Goal: Find specific page/section: Find specific page/section

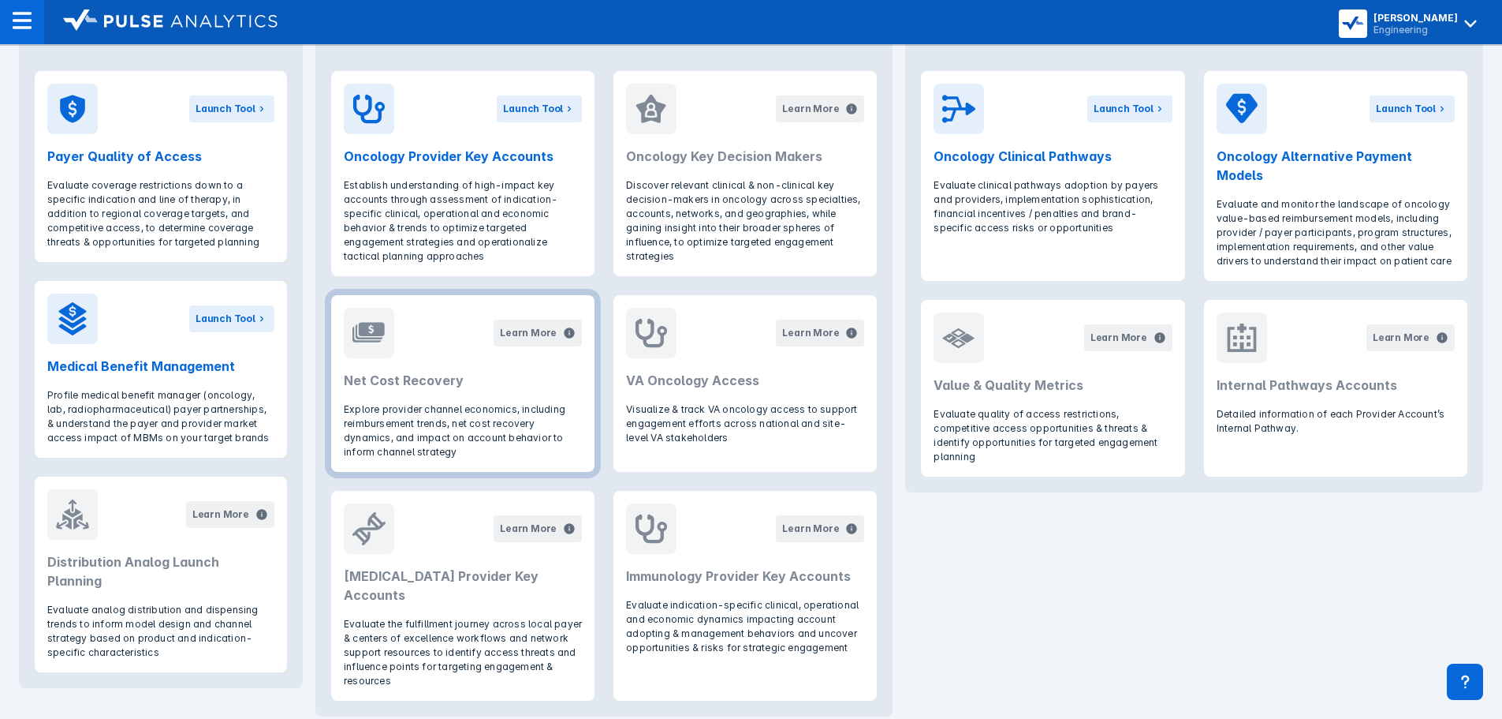
scroll to position [710, 0]
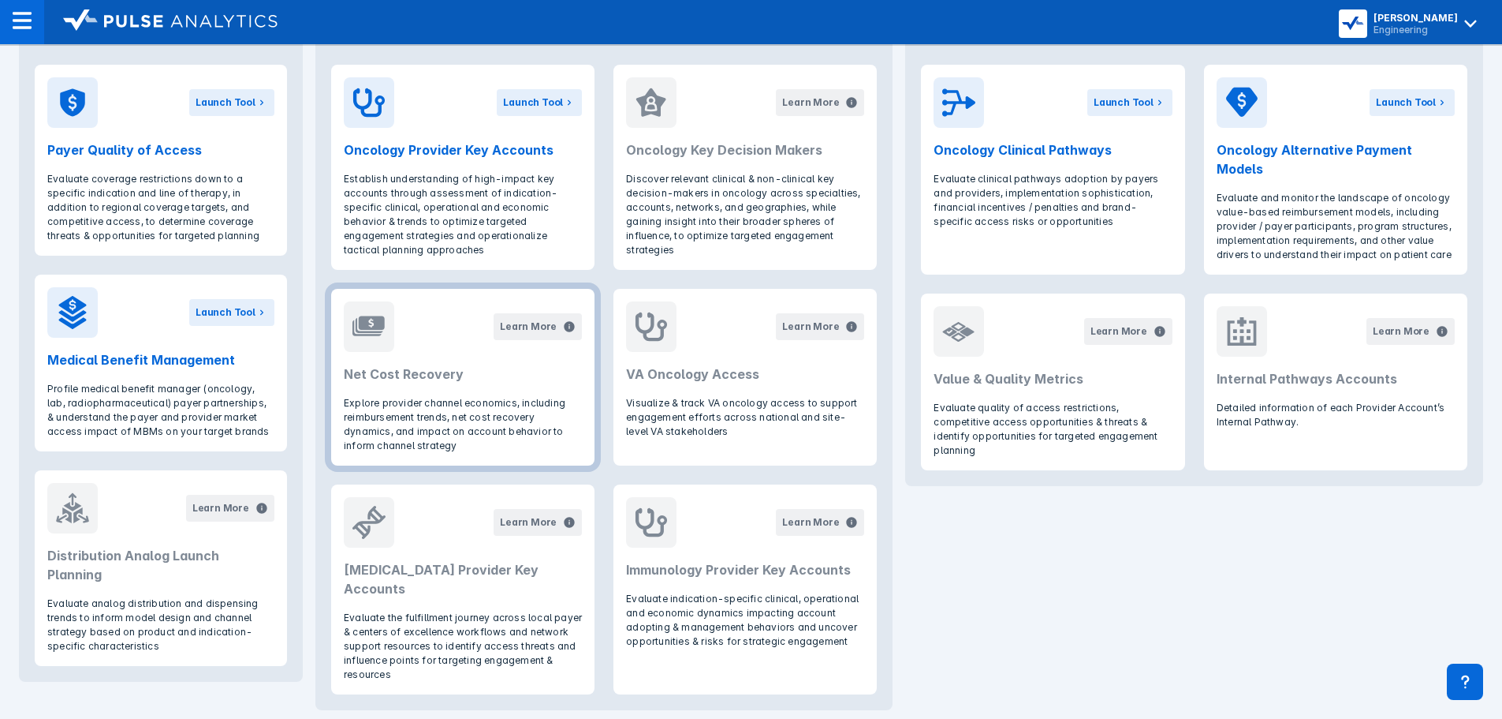
click at [482, 368] on h2 "Net Cost Recovery" at bounding box center [463, 373] width 238 height 19
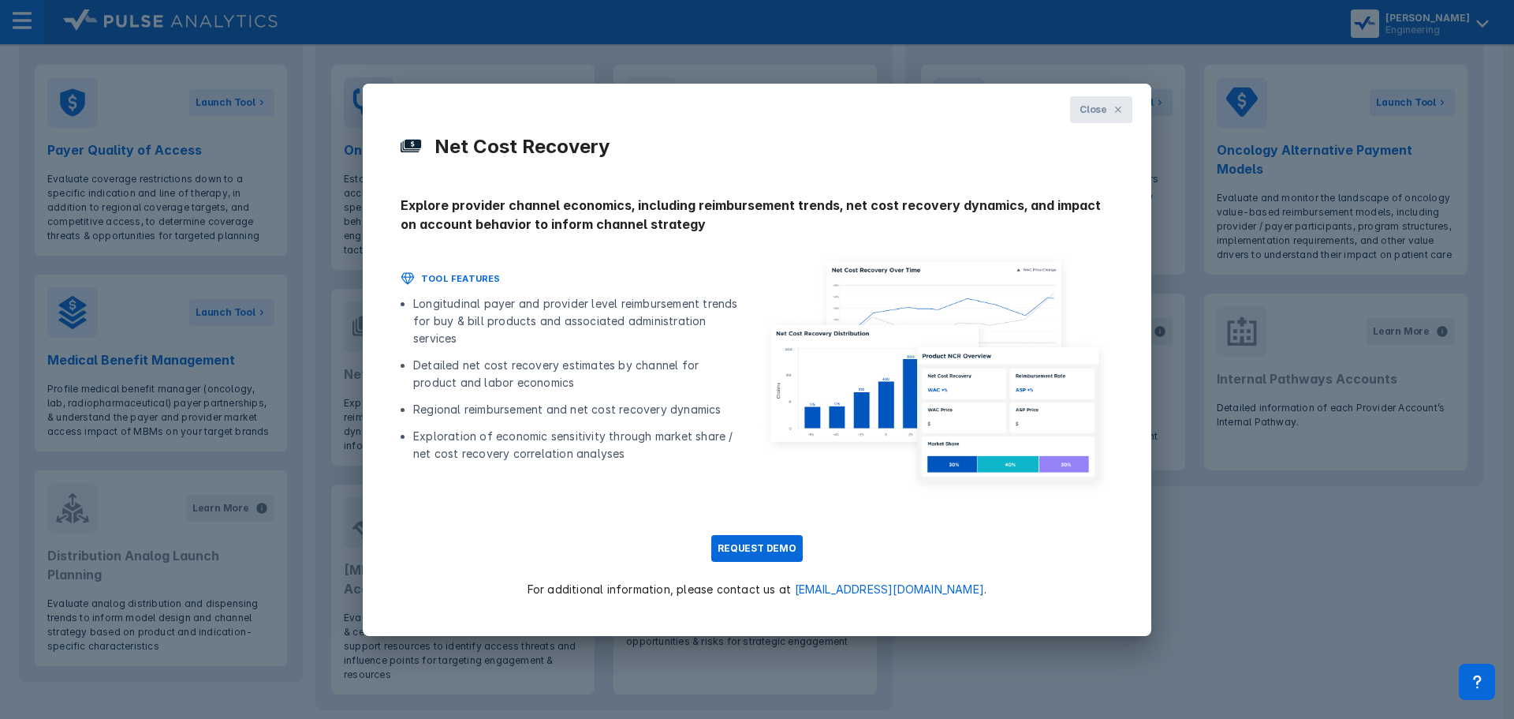
click at [1096, 114] on span "Close" at bounding box center [1094, 110] width 28 height 14
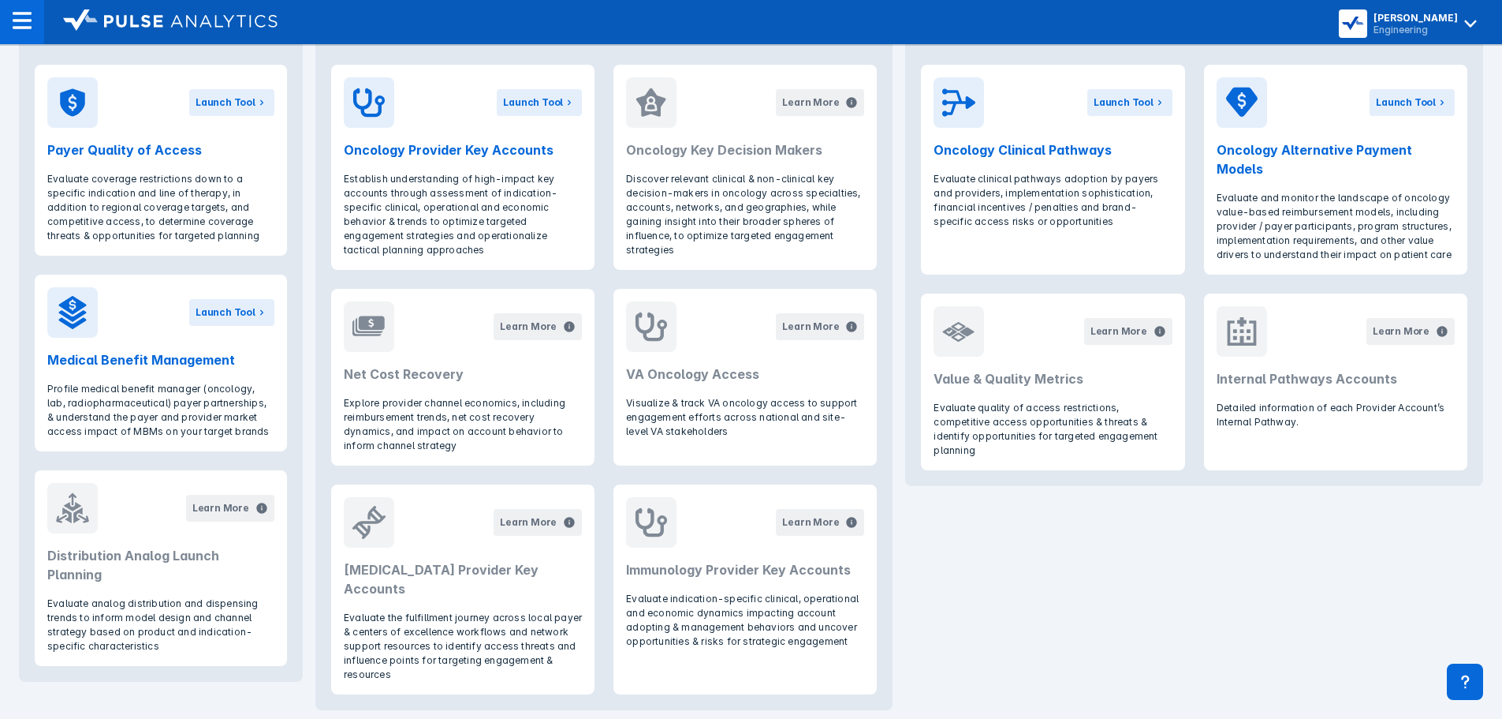
click at [1174, 521] on div "Payer Access & Distribution Launch Tool Payer Quality of Access Evaluate covera…" at bounding box center [751, 353] width 1477 height 737
click at [1162, 547] on div "Payer Access & Distribution Launch Tool Payer Quality of Access Evaluate covera…" at bounding box center [751, 353] width 1477 height 737
click at [1162, 546] on div "Payer Access & Distribution Launch Tool Payer Quality of Access Evaluate covera…" at bounding box center [751, 353] width 1477 height 737
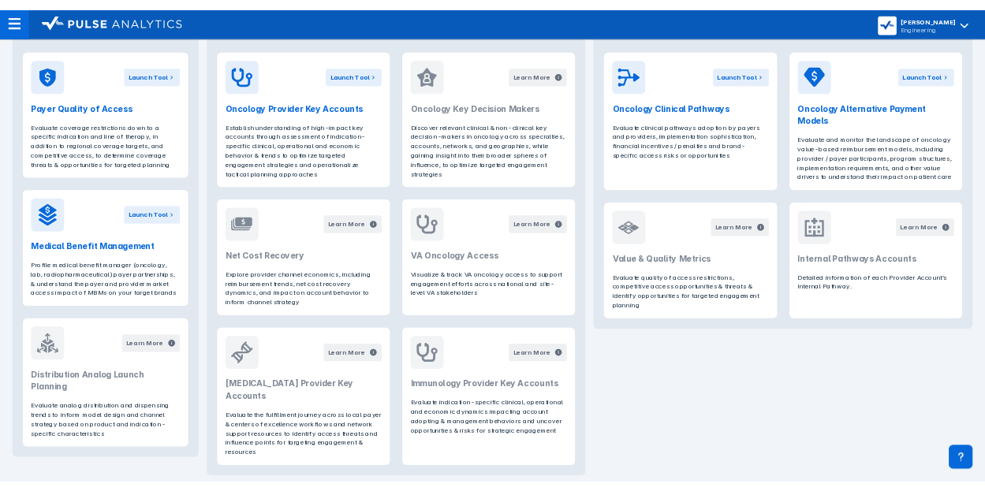
scroll to position [748, 0]
